Goal: Task Accomplishment & Management: Manage account settings

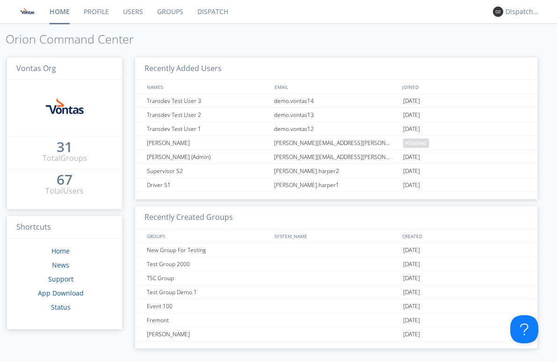
click at [216, 18] on link "Dispatch" at bounding box center [212, 11] width 45 height 23
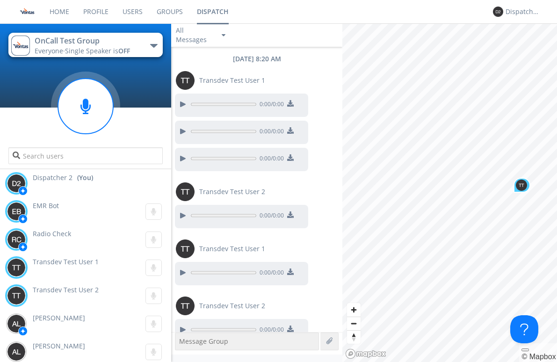
click at [182, 96] on div "0:00 / 0:00" at bounding box center [241, 104] width 133 height 23
click at [182, 103] on div at bounding box center [182, 104] width 11 height 11
click at [185, 132] on div "[DATE] 8:20 AM Transdev Test User 1 0:00 / 0:01 0:00 / 0:00 0:00 / 0:00 Transde…" at bounding box center [256, 189] width 171 height 285
click at [178, 128] on div at bounding box center [182, 131] width 11 height 11
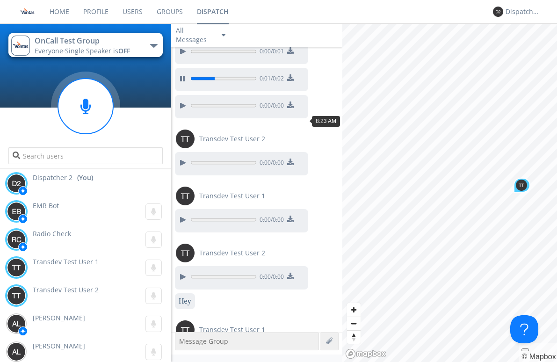
scroll to position [36, 0]
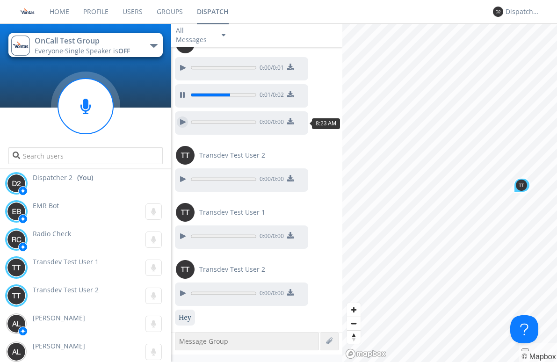
click at [180, 122] on div at bounding box center [182, 121] width 11 height 11
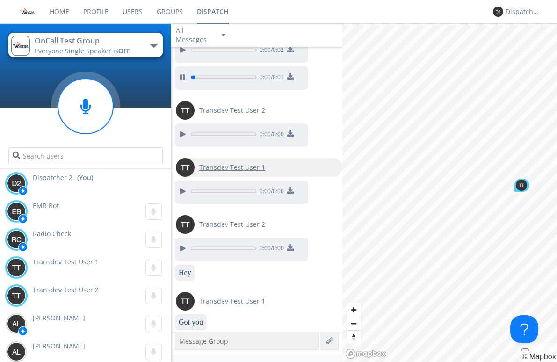
scroll to position [83, 0]
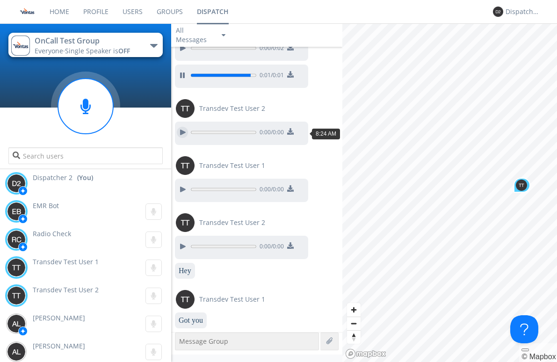
click at [183, 134] on div at bounding box center [182, 132] width 11 height 11
click at [182, 188] on div at bounding box center [182, 189] width 11 height 11
click at [180, 243] on div at bounding box center [182, 246] width 11 height 11
click at [131, 13] on link "Users" at bounding box center [132, 11] width 34 height 23
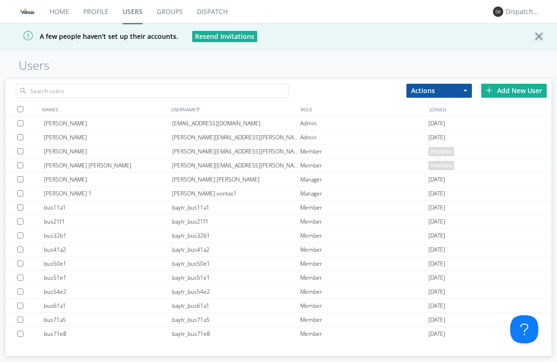
drag, startPoint x: 279, startPoint y: 61, endPoint x: 266, endPoint y: 71, distance: 16.0
click at [279, 61] on h1 "Users" at bounding box center [288, 65] width 538 height 13
click at [207, 117] on div "[EMAIL_ADDRESS][DOMAIN_NAME]" at bounding box center [236, 123] width 128 height 14
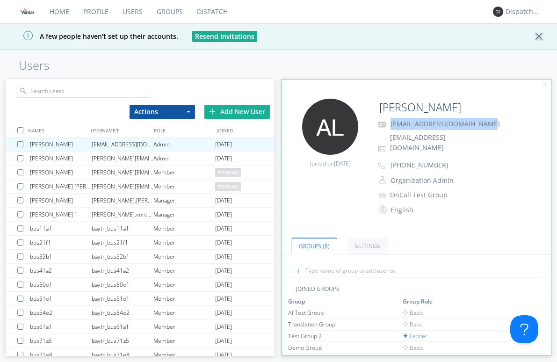
drag, startPoint x: 484, startPoint y: 122, endPoint x: 393, endPoint y: 126, distance: 90.8
click at [390, 122] on p "[EMAIL_ADDRESS][DOMAIN_NAME]" at bounding box center [468, 124] width 187 height 12
copy span "[EMAIL_ADDRESS][DOMAIN_NAME]"
click at [465, 134] on p "[EMAIL_ADDRESS][DOMAIN_NAME]" at bounding box center [468, 144] width 187 height 24
drag, startPoint x: 447, startPoint y: 121, endPoint x: 388, endPoint y: 121, distance: 59.4
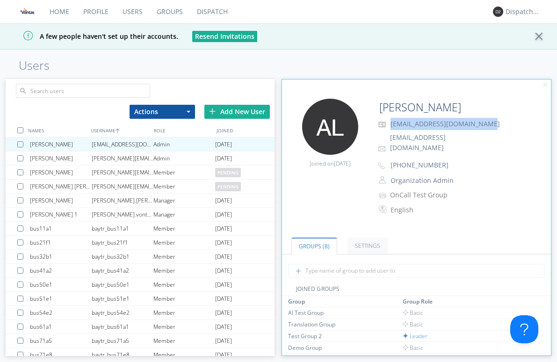
click at [388, 121] on p "[EMAIL_ADDRESS][DOMAIN_NAME]" at bounding box center [468, 124] width 187 height 12
copy span "[EMAIL_ADDRESS][DOMAIN_NAME]"
drag, startPoint x: 368, startPoint y: 234, endPoint x: 329, endPoint y: 234, distance: 38.8
click at [367, 237] on link "Settings" at bounding box center [367, 245] width 40 height 16
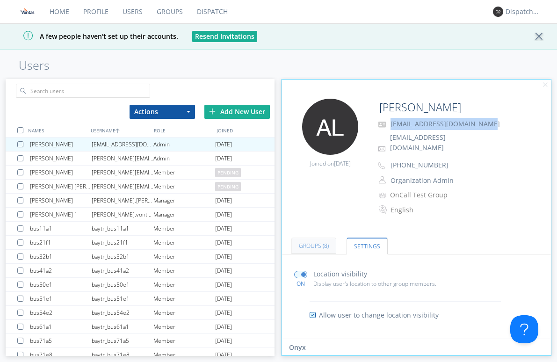
click at [310, 237] on link "Groups (8)" at bounding box center [313, 245] width 45 height 16
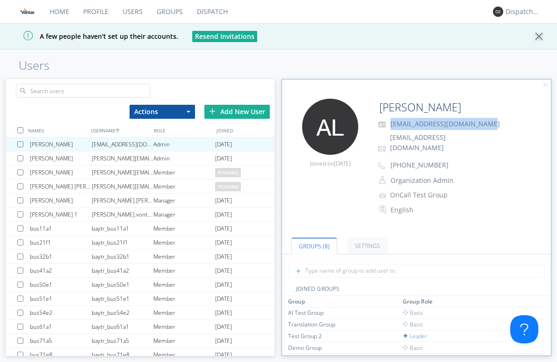
click at [207, 7] on link "Dispatch" at bounding box center [212, 11] width 45 height 23
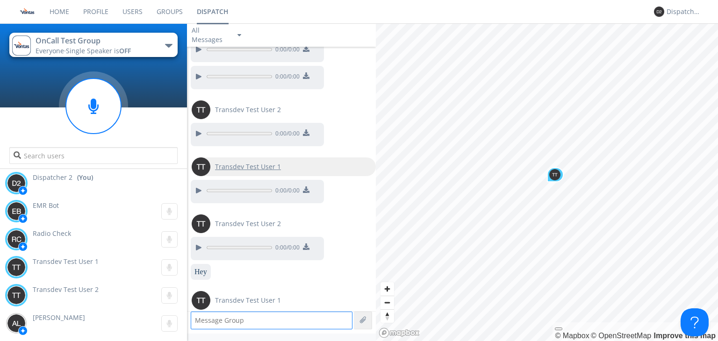
scroll to position [103, 0]
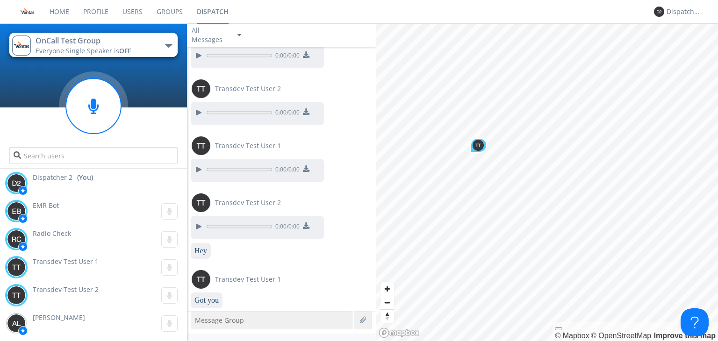
click at [83, 260] on span "Transdev Test User 1" at bounding box center [66, 261] width 66 height 9
click at [78, 297] on div "Transdev Test User 2 0:00" at bounding box center [96, 295] width 182 height 28
click at [83, 268] on div "Transdev Test User 1 0:00" at bounding box center [96, 267] width 182 height 28
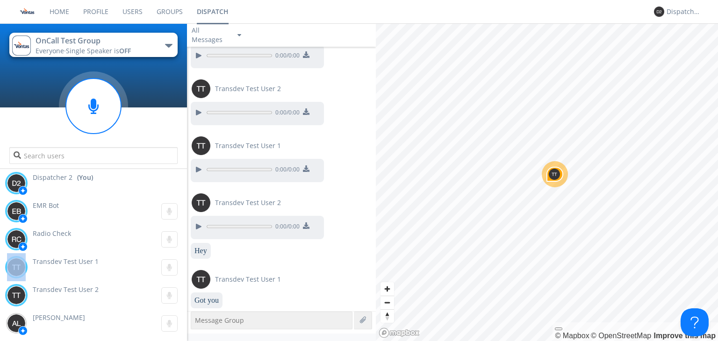
click at [83, 268] on div "Transdev Test User 1 0:00" at bounding box center [96, 267] width 182 height 28
click at [77, 292] on span "Transdev Test User 2" at bounding box center [66, 289] width 66 height 9
click at [98, 267] on div "Transdev Test User 1 0:00" at bounding box center [96, 267] width 182 height 28
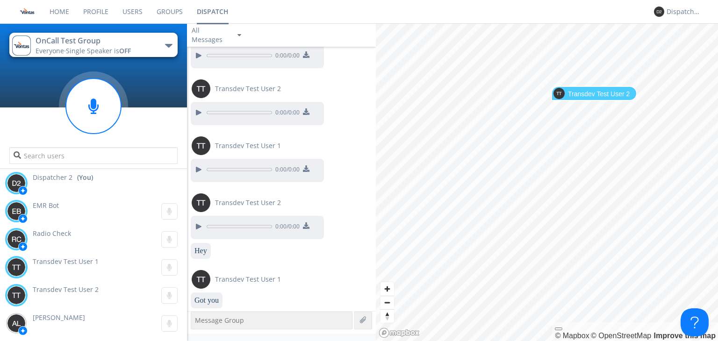
click at [129, 15] on link "Users" at bounding box center [132, 11] width 34 height 23
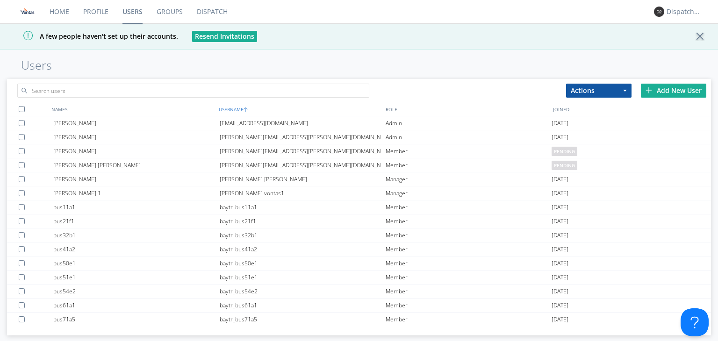
click at [235, 107] on div "USERNAME" at bounding box center [299, 109] width 167 height 14
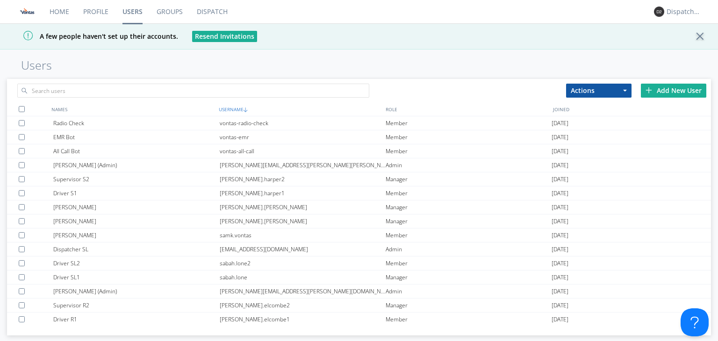
click at [235, 107] on div "USERNAME" at bounding box center [299, 109] width 167 height 14
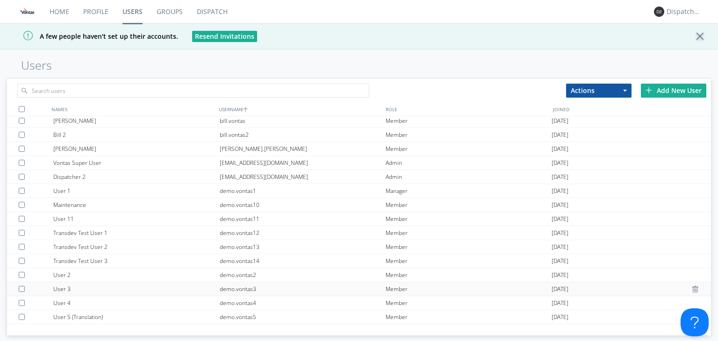
scroll to position [327, 0]
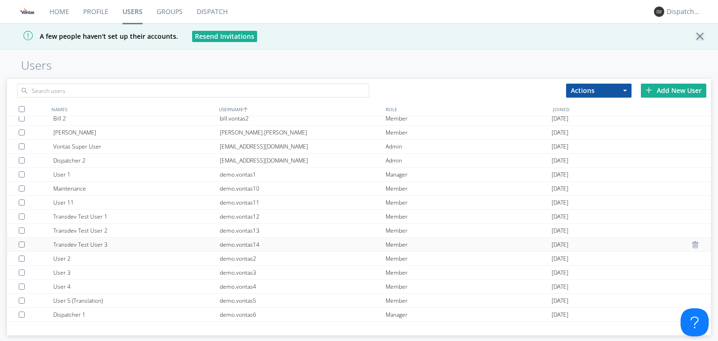
click at [256, 248] on div "demo.vontas14" at bounding box center [303, 245] width 166 height 14
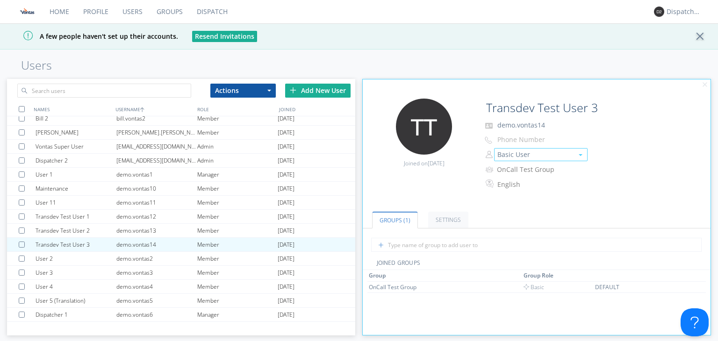
click at [528, 154] on button "Basic User" at bounding box center [540, 154] width 93 height 13
click at [529, 167] on link "Manager" at bounding box center [540, 169] width 93 height 14
click at [556, 11] on div "Dispatcher 2" at bounding box center [683, 11] width 35 height 9
click at [556, 49] on div "Log Out" at bounding box center [689, 49] width 48 height 17
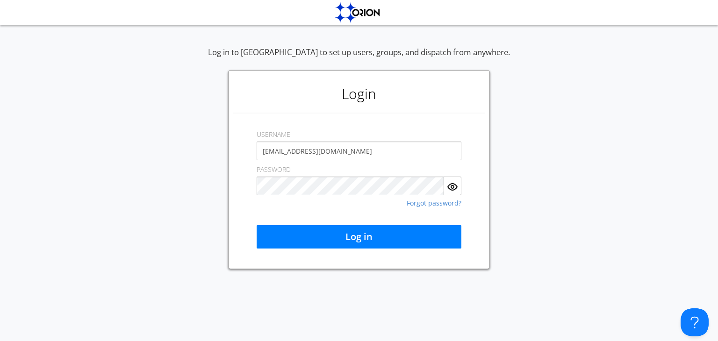
click at [284, 146] on input "[EMAIL_ADDRESS][DOMAIN_NAME]" at bounding box center [359, 151] width 205 height 19
drag, startPoint x: 327, startPoint y: 136, endPoint x: 328, endPoint y: 151, distance: 15.5
click at [327, 150] on div "USERNAME [EMAIL_ADDRESS][DOMAIN_NAME]" at bounding box center [359, 142] width 205 height 35
click at [357, 143] on input "[EMAIL_ADDRESS][DOMAIN_NAME]" at bounding box center [359, 151] width 205 height 19
drag, startPoint x: 358, startPoint y: 152, endPoint x: 204, endPoint y: 153, distance: 154.7
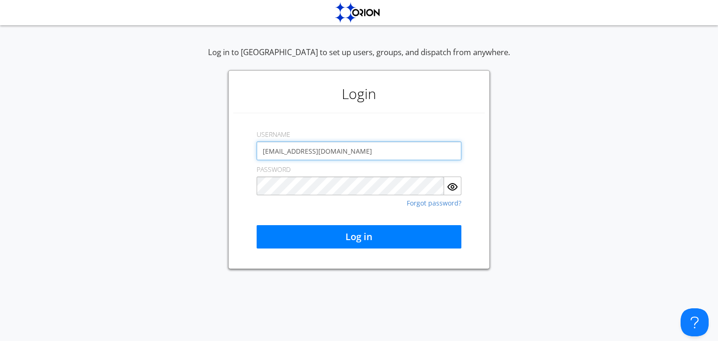
click at [204, 153] on div "Log in to [GEOGRAPHIC_DATA] to set up users, groups, and dispatch from anywhere…" at bounding box center [359, 158] width 718 height 222
type input "l"
type input "demo.vontas14"
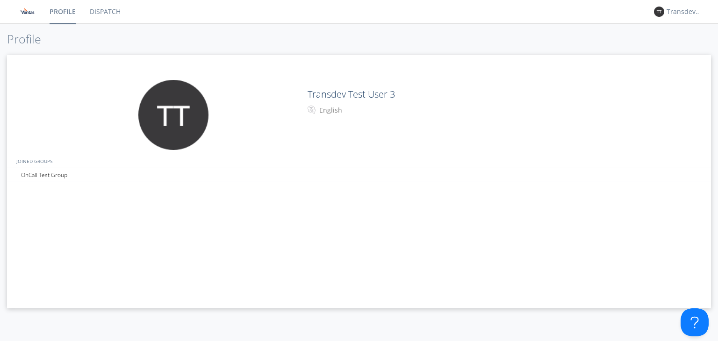
click at [106, 15] on link "Dispatch" at bounding box center [105, 11] width 45 height 23
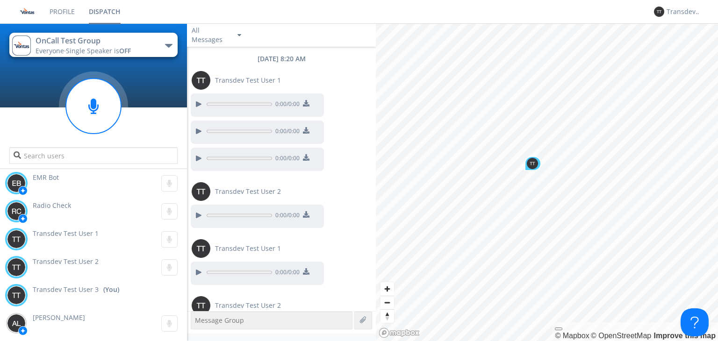
scroll to position [103, 0]
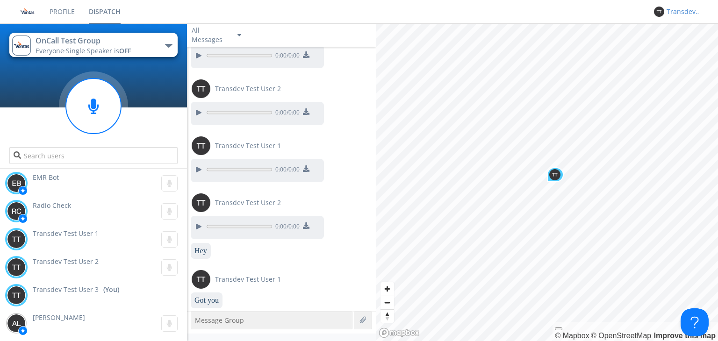
click at [556, 10] on div "Transdev Test User 3" at bounding box center [683, 11] width 35 height 9
click at [556, 43] on div "Log Out" at bounding box center [689, 49] width 48 height 17
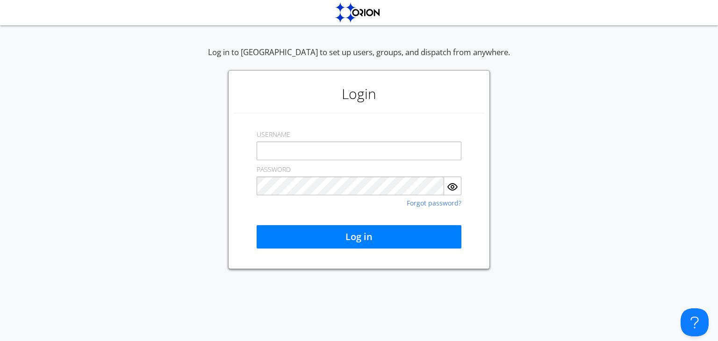
type input "[EMAIL_ADDRESS][DOMAIN_NAME]"
click at [325, 224] on div "Log in" at bounding box center [359, 221] width 205 height 53
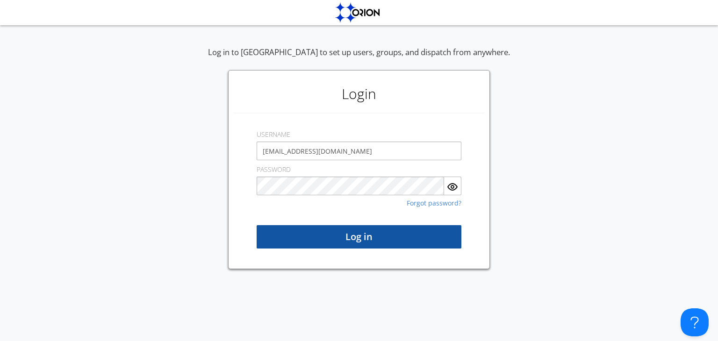
click at [325, 234] on button "Log in" at bounding box center [359, 236] width 205 height 23
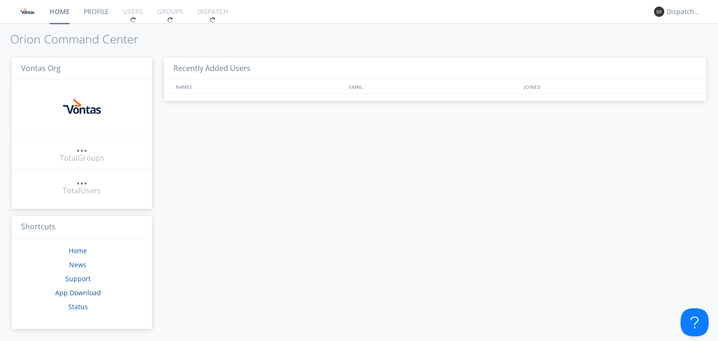
click at [211, 13] on div at bounding box center [212, 11] width 45 height 23
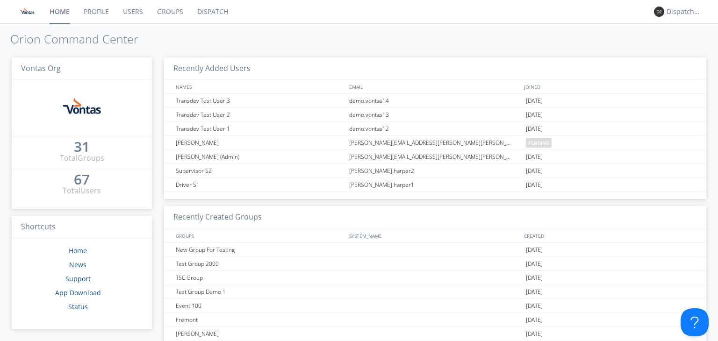
click at [214, 13] on link "Dispatch" at bounding box center [212, 11] width 45 height 23
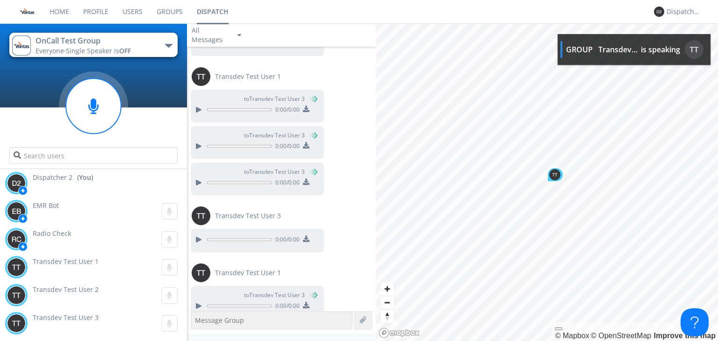
scroll to position [710, 0]
